Goal: Check status: Check status

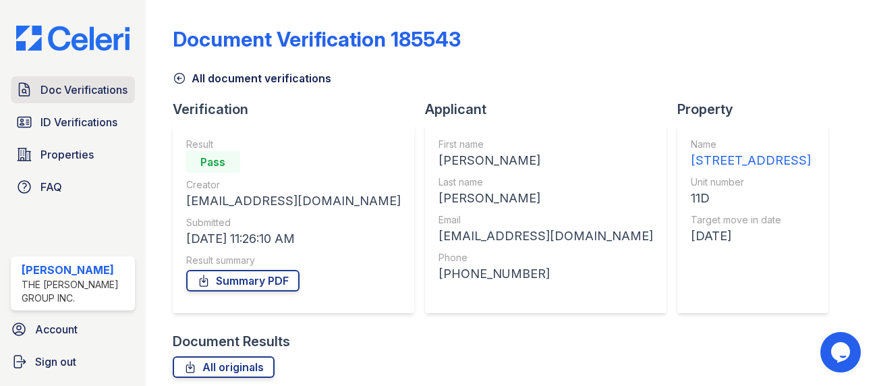
click at [92, 98] on span "Doc Verifications" at bounding box center [83, 90] width 87 height 16
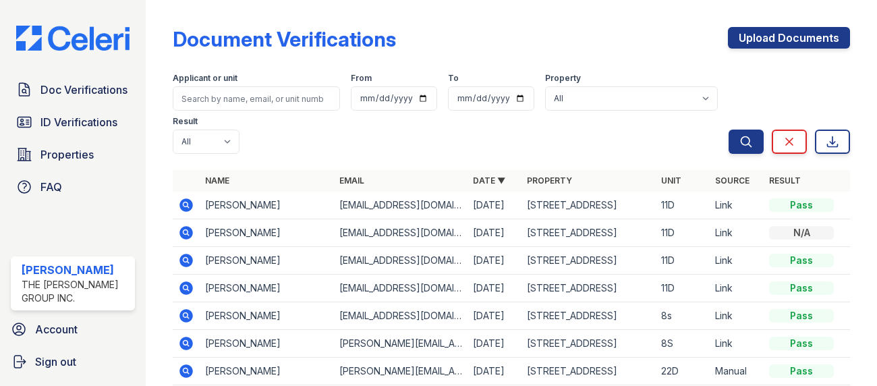
click at [237, 206] on td "[PERSON_NAME]" at bounding box center [267, 206] width 134 height 28
click at [184, 201] on icon at bounding box center [185, 204] width 13 height 13
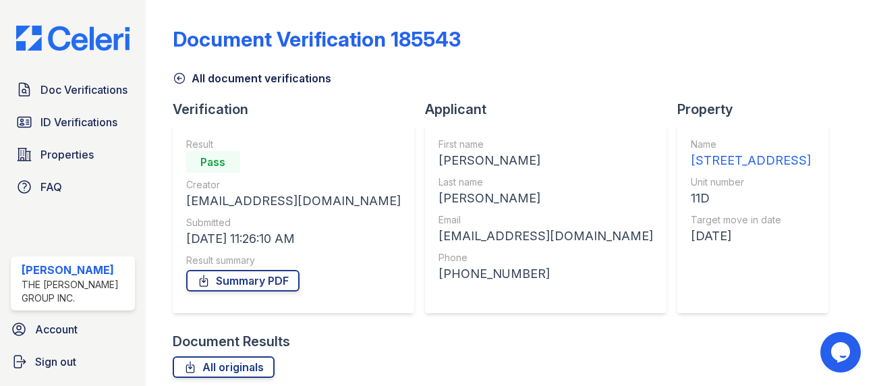
scroll to position [621, 0]
click at [221, 356] on link "All originals" at bounding box center [224, 367] width 102 height 22
click at [224, 270] on link "Summary PDF" at bounding box center [242, 281] width 113 height 22
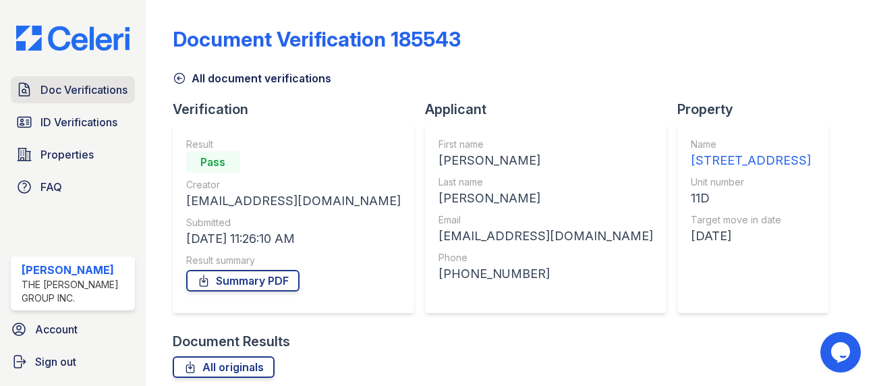
click at [103, 98] on span "Doc Verifications" at bounding box center [83, 90] width 87 height 16
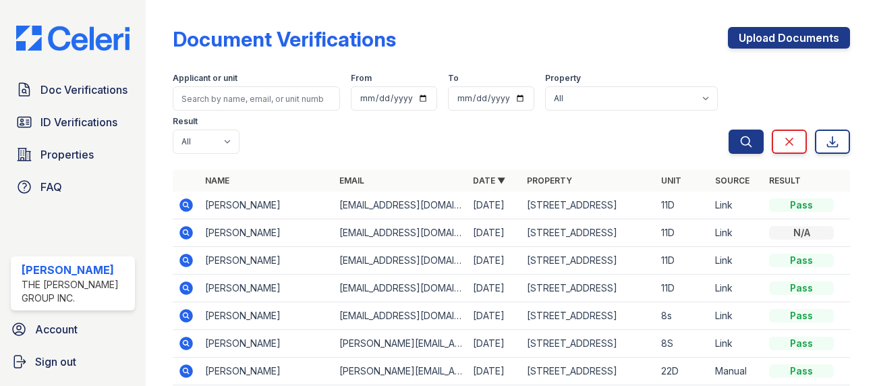
click at [188, 228] on icon at bounding box center [185, 232] width 13 height 13
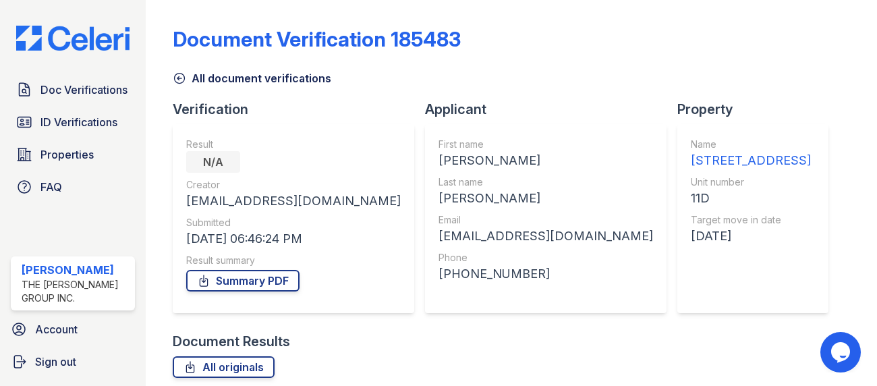
scroll to position [654, 0]
click at [233, 356] on link "All originals" at bounding box center [224, 367] width 102 height 22
click at [84, 98] on span "Doc Verifications" at bounding box center [83, 90] width 87 height 16
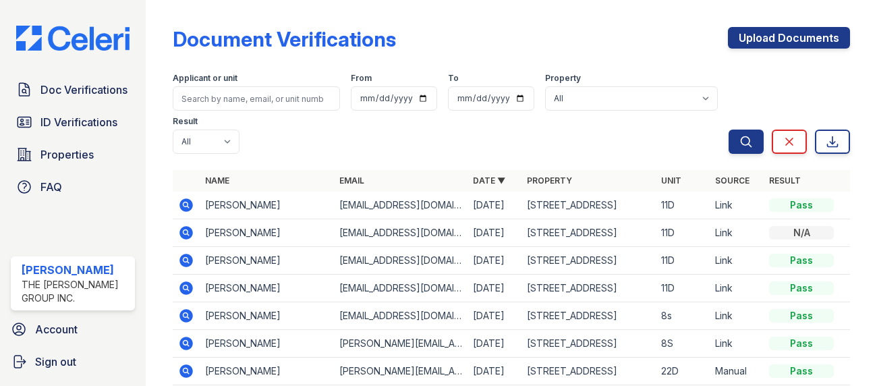
click at [186, 258] on icon at bounding box center [184, 259] width 3 height 3
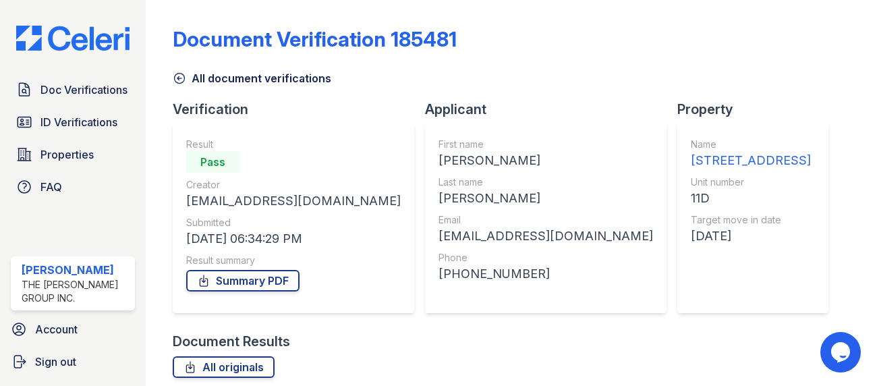
scroll to position [560, 0]
click at [231, 356] on link "All originals" at bounding box center [224, 367] width 102 height 22
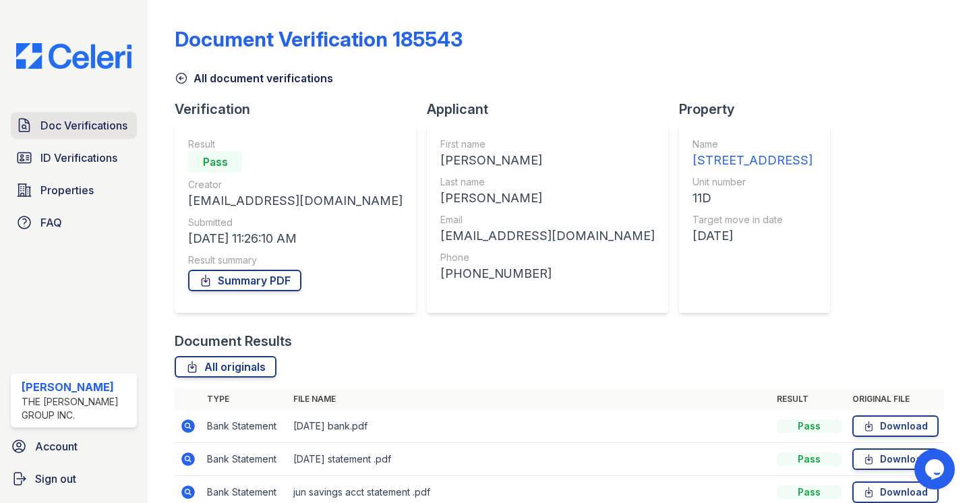
click at [95, 125] on span "Doc Verifications" at bounding box center [83, 125] width 87 height 16
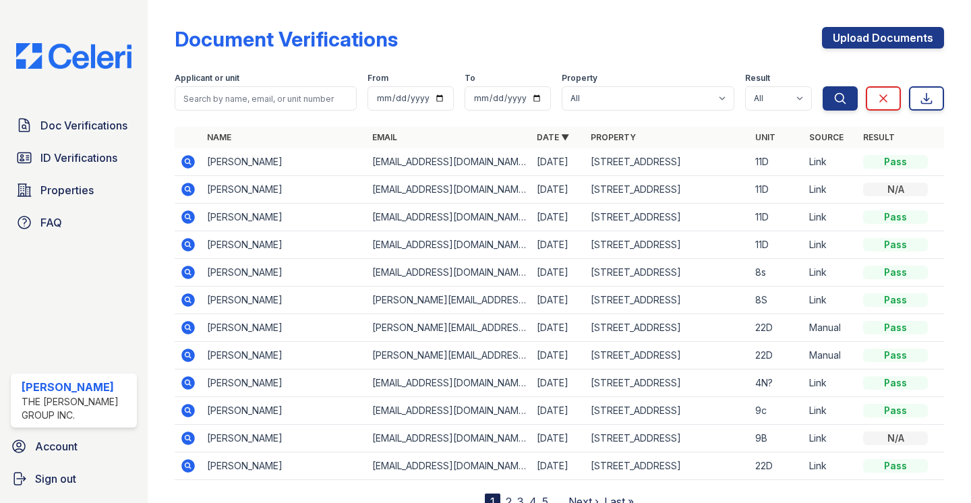
click at [189, 213] on icon at bounding box center [188, 216] width 13 height 13
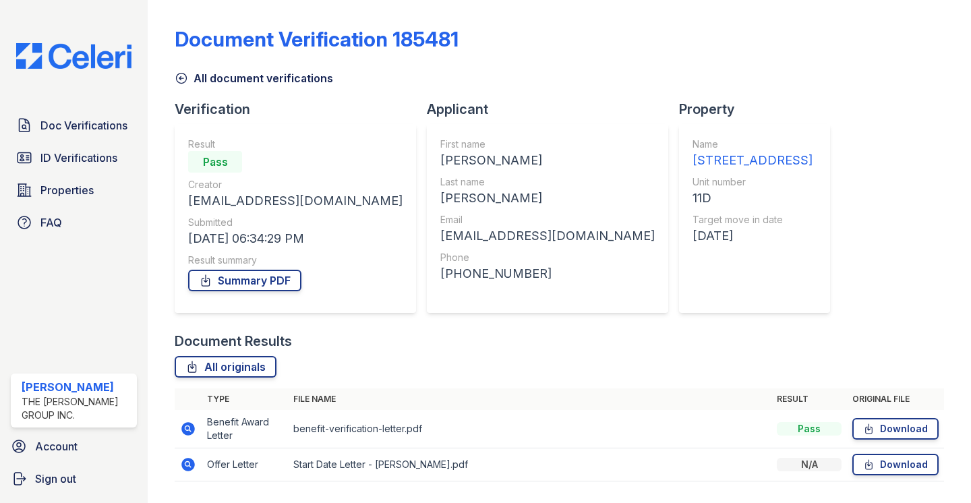
scroll to position [443, 0]
click at [232, 356] on link "All originals" at bounding box center [226, 367] width 102 height 22
click at [221, 356] on link "All originals" at bounding box center [226, 367] width 102 height 22
click at [90, 126] on span "Doc Verifications" at bounding box center [83, 125] width 87 height 16
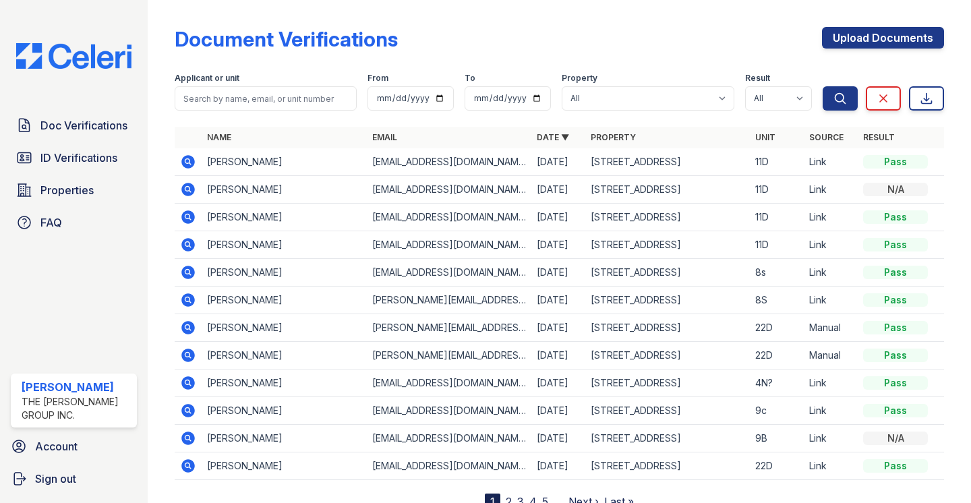
click at [184, 157] on icon at bounding box center [188, 161] width 13 height 13
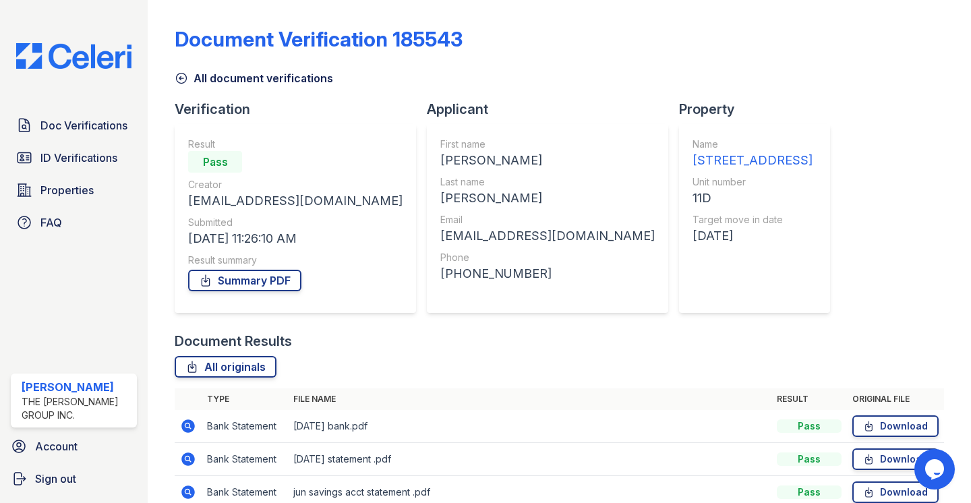
scroll to position [503, 0]
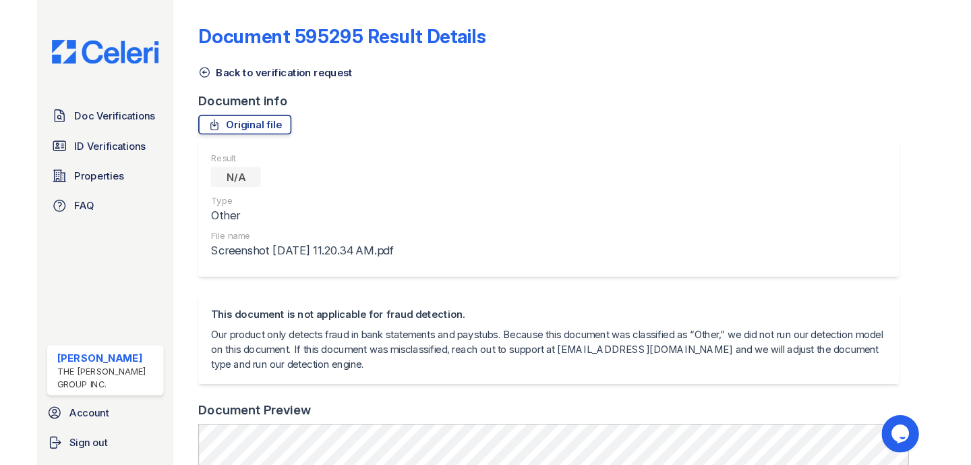
scroll to position [103, 0]
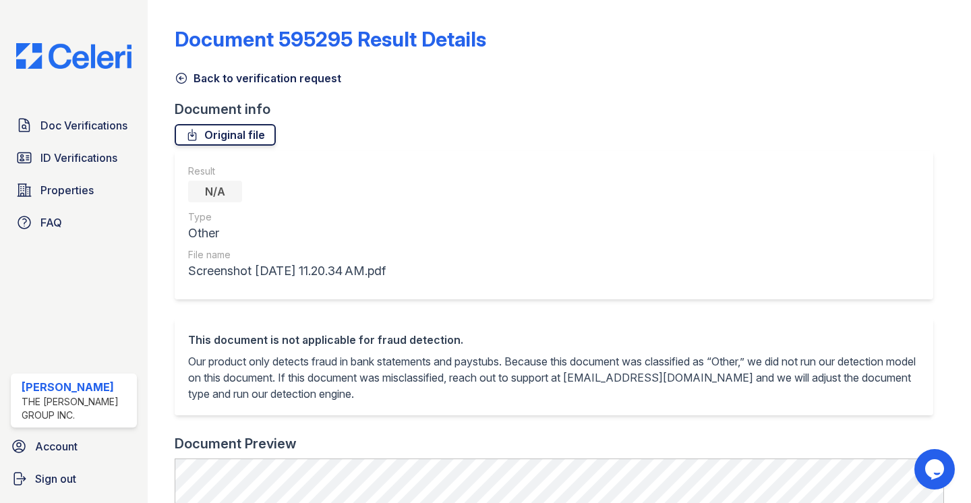
click at [188, 128] on icon at bounding box center [192, 134] width 13 height 13
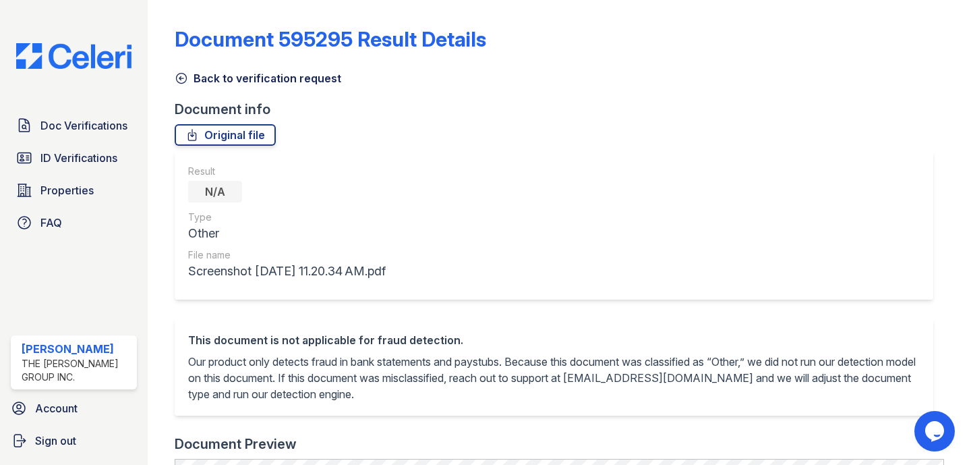
scroll to position [0, 0]
click at [99, 125] on span "Doc Verifications" at bounding box center [83, 125] width 87 height 16
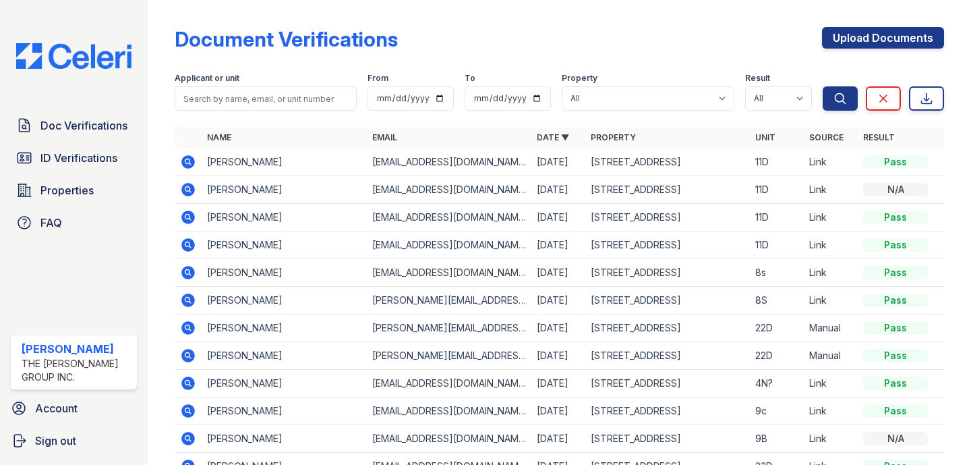
click at [184, 183] on icon at bounding box center [188, 189] width 16 height 16
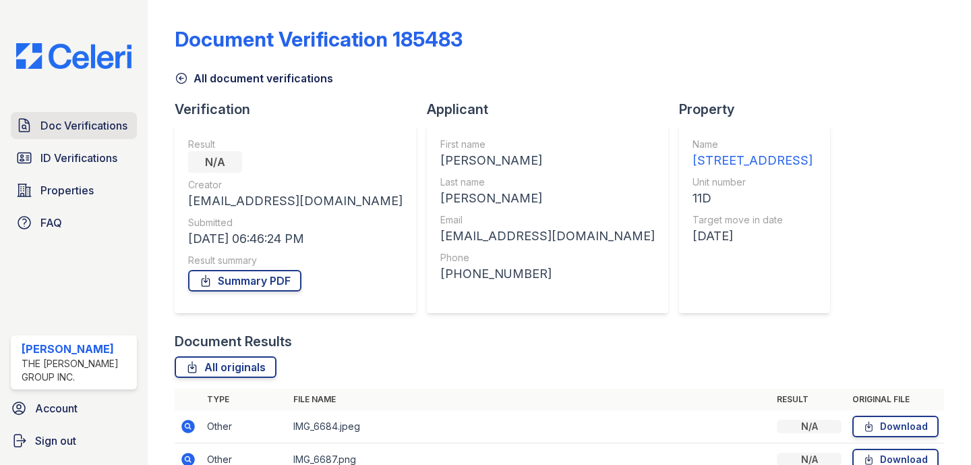
click at [113, 132] on span "Doc Verifications" at bounding box center [83, 125] width 87 height 16
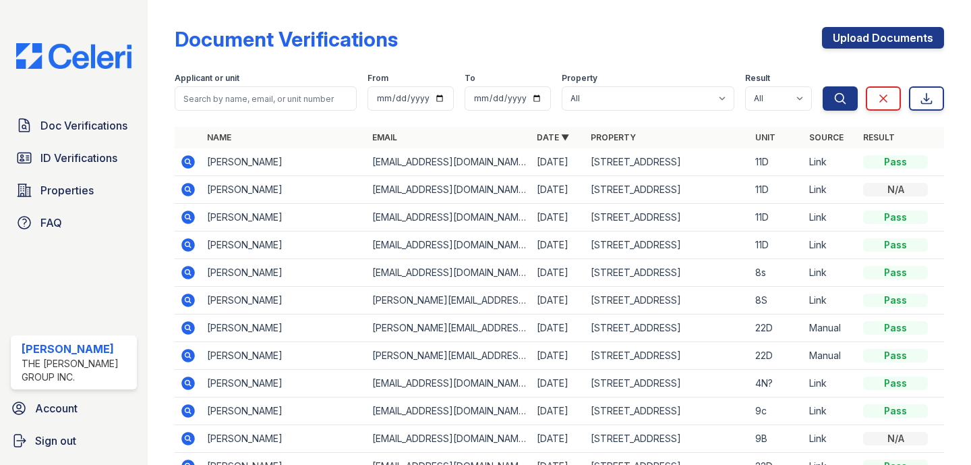
click at [186, 161] on icon at bounding box center [187, 160] width 3 height 3
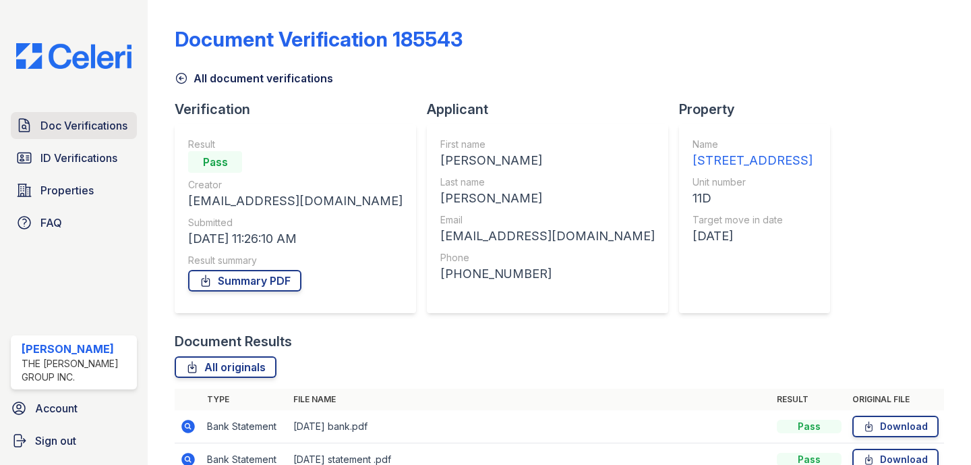
click at [74, 126] on span "Doc Verifications" at bounding box center [83, 125] width 87 height 16
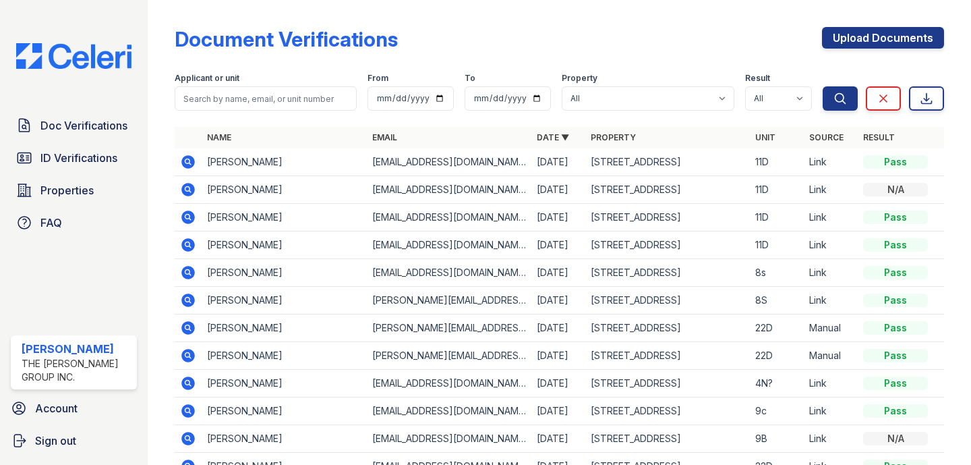
click at [184, 212] on icon at bounding box center [188, 216] width 13 height 13
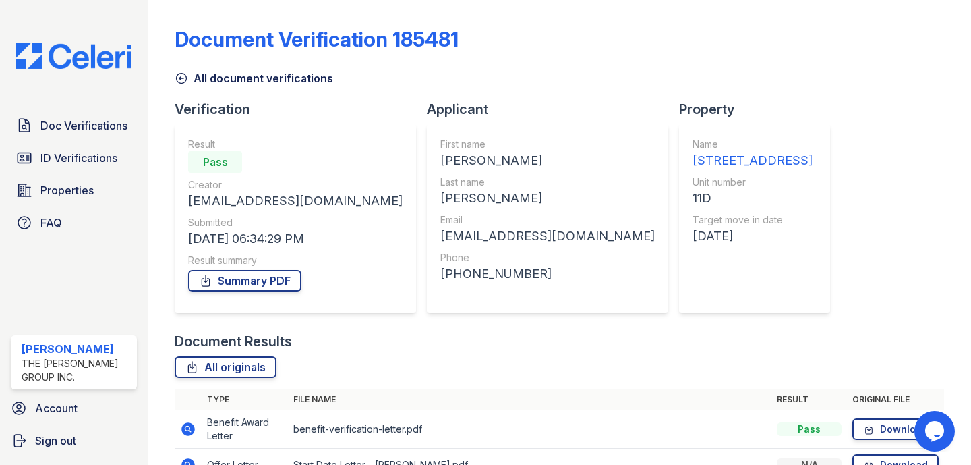
scroll to position [481, 0]
click at [210, 356] on link "All originals" at bounding box center [226, 367] width 102 height 22
